Goal: Entertainment & Leisure: Consume media (video, audio)

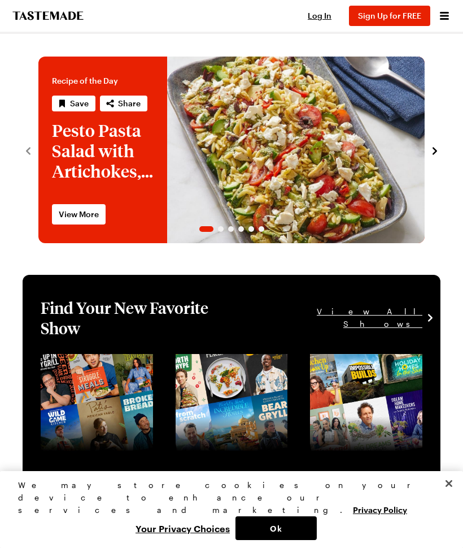
click at [115, 379] on link "View full content for [object Object]" at bounding box center [84, 367] width 87 height 24
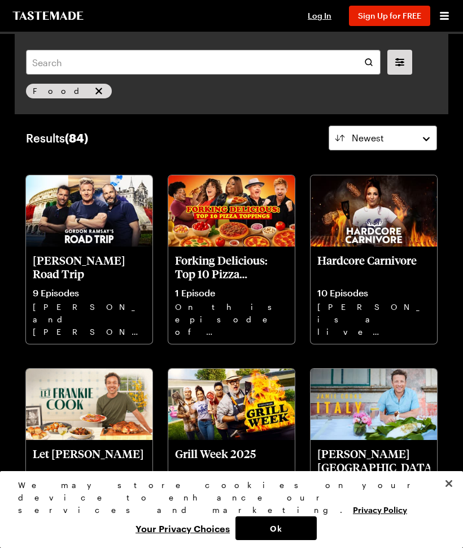
click at [102, 309] on p "[PERSON_NAME], and [PERSON_NAME] hit the road for a wild food-filled tour of [G…" at bounding box center [89, 319] width 113 height 36
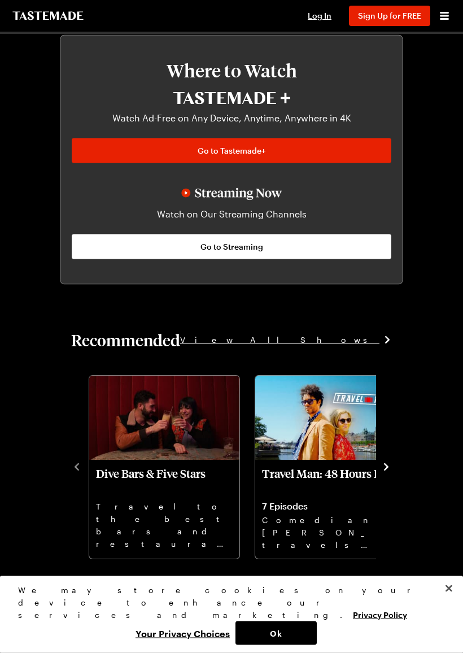
scroll to position [730, 0]
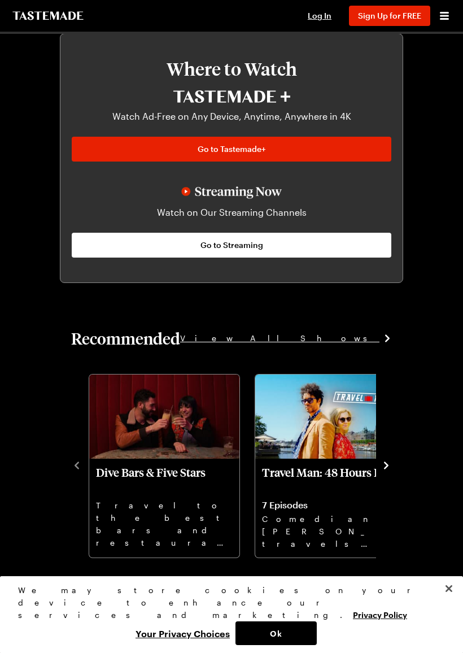
click at [176, 505] on p "Travel to the best bars and restaurants [US_STATE] has to offer - whether your …" at bounding box center [164, 525] width 137 height 50
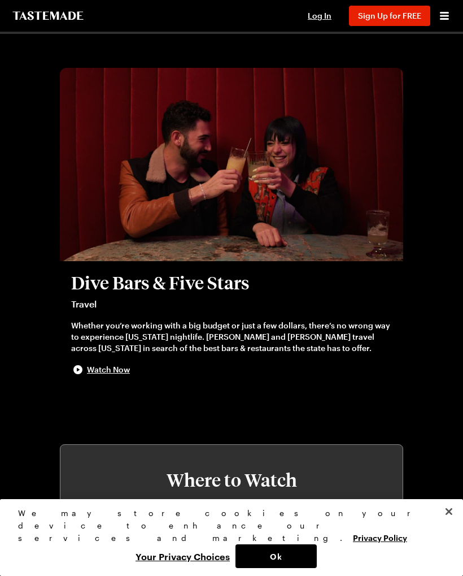
click at [394, 11] on span "Sign Up for FREE" at bounding box center [389, 16] width 63 height 10
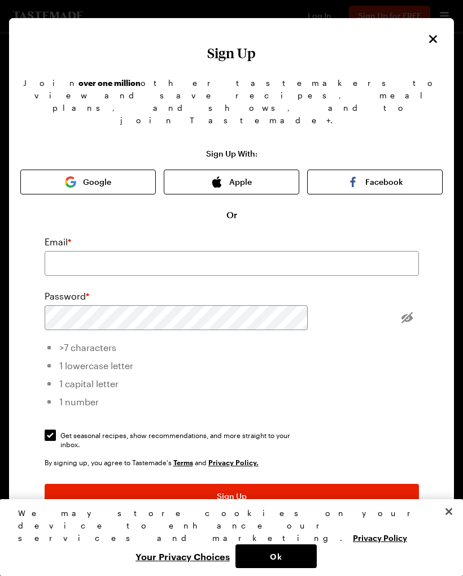
click at [427, 44] on icon "Close" at bounding box center [434, 39] width 14 height 14
